Goal: Information Seeking & Learning: Learn about a topic

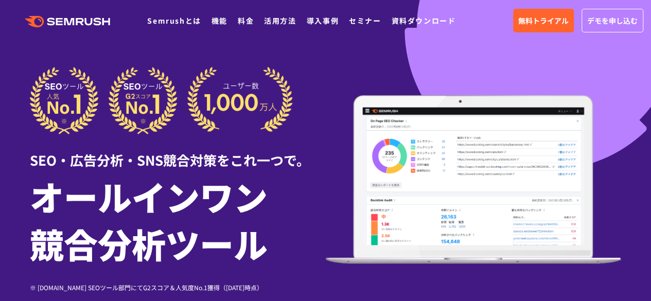
click at [220, 78] on img at bounding box center [161, 100] width 263 height 67
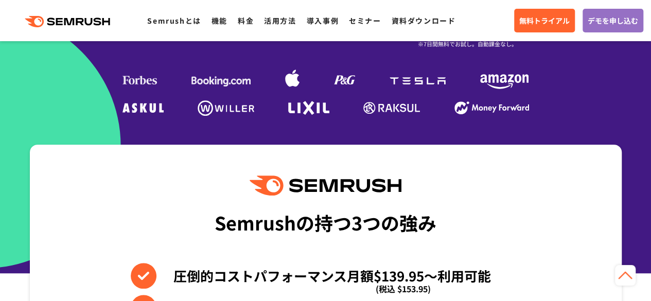
scroll to position [308, 0]
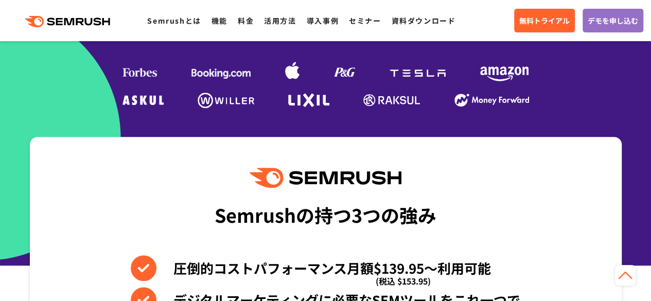
drag, startPoint x: 230, startPoint y: 174, endPoint x: 458, endPoint y: 128, distance: 231.9
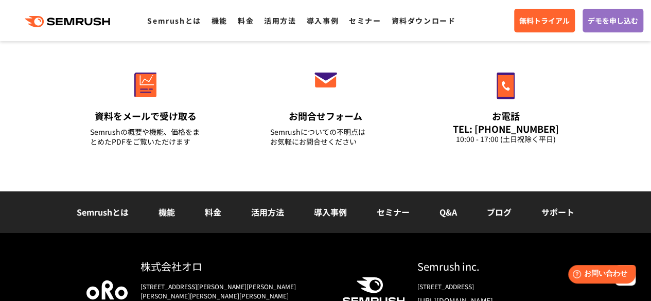
scroll to position [3742, 0]
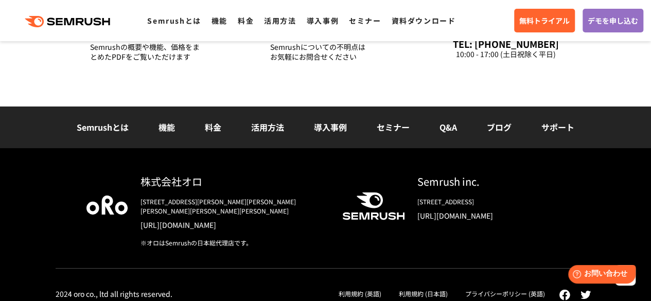
click at [180, 122] on li "機能" at bounding box center [166, 127] width 46 height 13
click at [161, 129] on link "機能" at bounding box center [166, 127] width 16 height 12
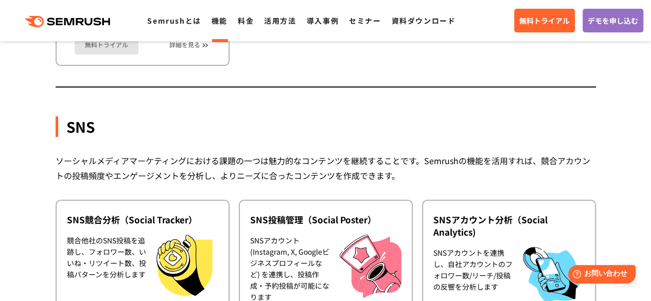
scroll to position [2189, 0]
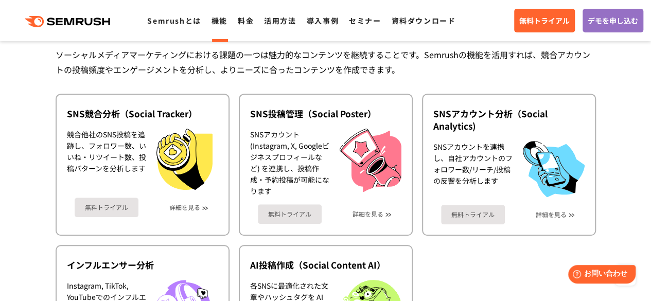
click at [310, 145] on div "SNSアカウント (Instagram, X, Googleビジネスプロフィールなど) を連携し、投稿作成・予約投稿が可能になります" at bounding box center [289, 163] width 79 height 68
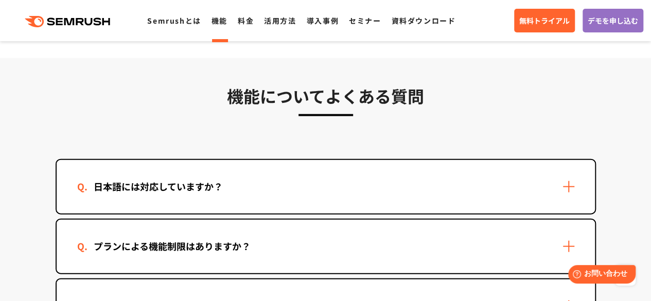
scroll to position [3080, 0]
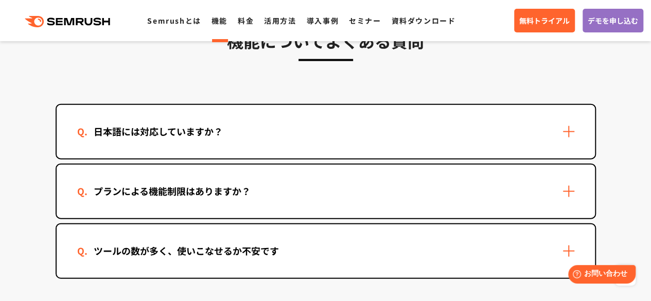
click at [410, 121] on div "日本語には対応していますか？" at bounding box center [326, 131] width 538 height 53
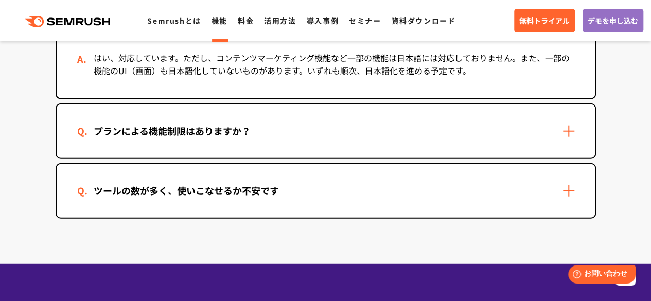
scroll to position [3205, 0]
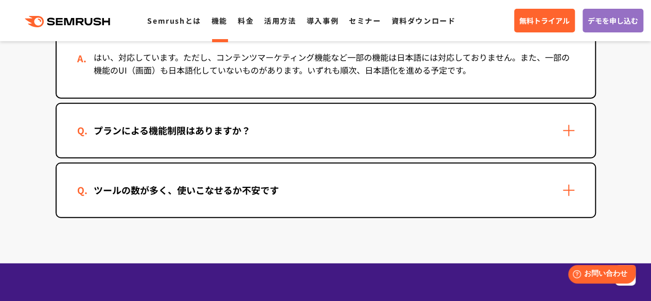
click at [350, 145] on div "プランによる機能制限はありますか？" at bounding box center [326, 130] width 538 height 53
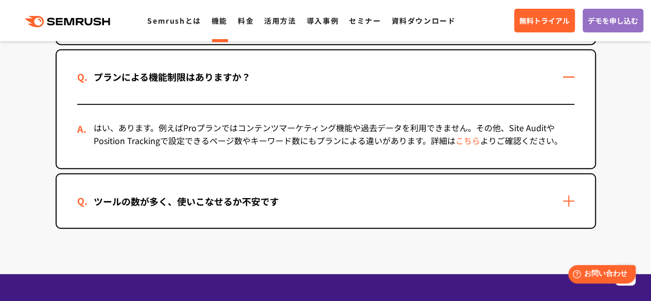
scroll to position [3259, 0]
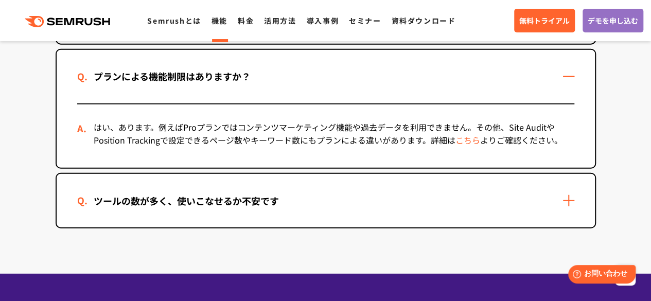
click at [306, 200] on div "ツールの数が多く、使いこなせるか不安です" at bounding box center [326, 200] width 538 height 53
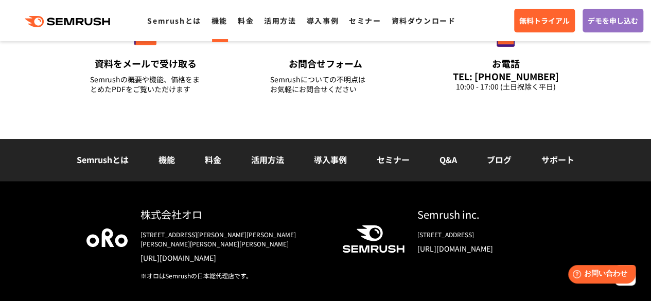
scroll to position [3852, 0]
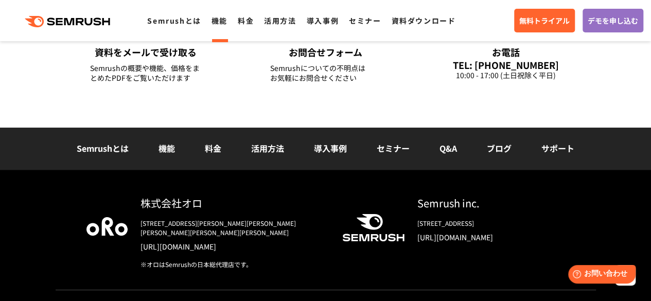
click at [211, 142] on link "料金" at bounding box center [213, 148] width 16 height 12
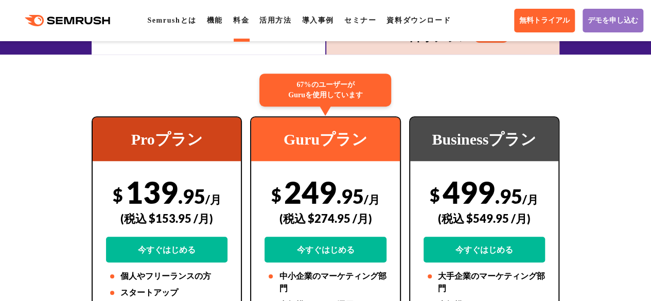
scroll to position [179, 0]
